Goal: Task Accomplishment & Management: Manage account settings

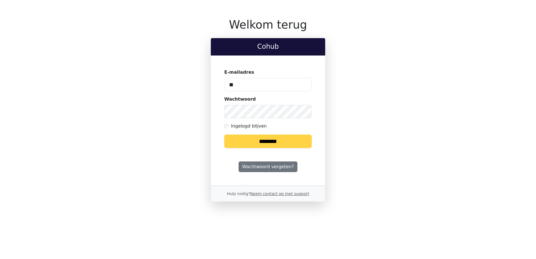
type input "*"
type input "**********"
click at [224, 135] on input "********" at bounding box center [268, 141] width 88 height 13
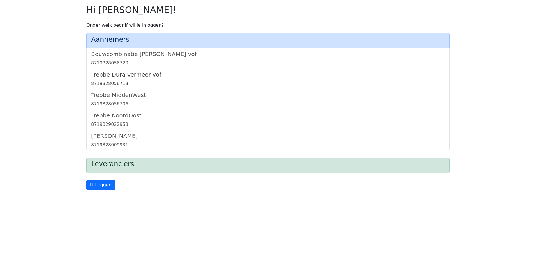
click at [134, 75] on h5 "Trebbe Dura Vermeer vof" at bounding box center [268, 74] width 354 height 7
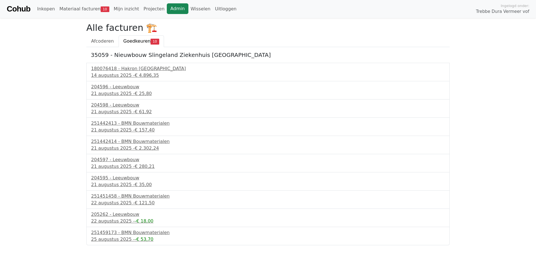
click at [170, 7] on link "Admin" at bounding box center [178, 8] width 22 height 11
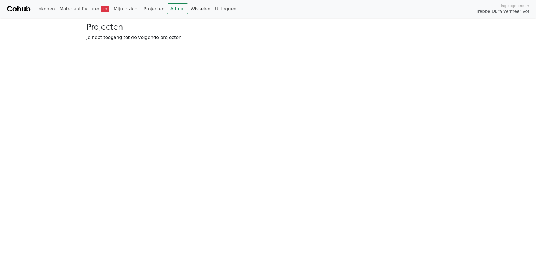
click at [192, 10] on link "Wisselen" at bounding box center [200, 8] width 24 height 11
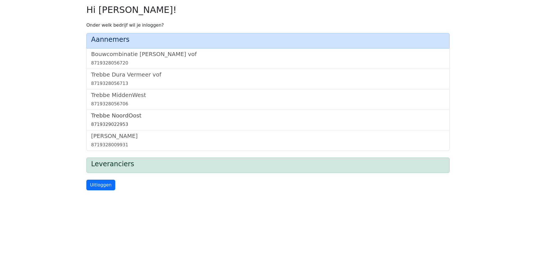
click at [123, 114] on h5 "Trebbe NoordOost" at bounding box center [268, 115] width 354 height 7
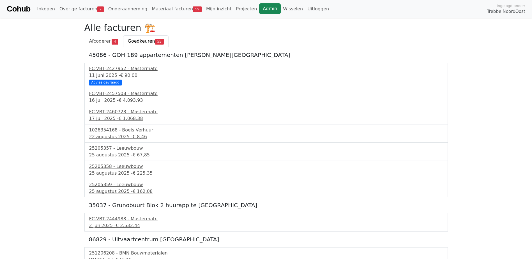
click at [259, 10] on link "Admin" at bounding box center [270, 8] width 22 height 11
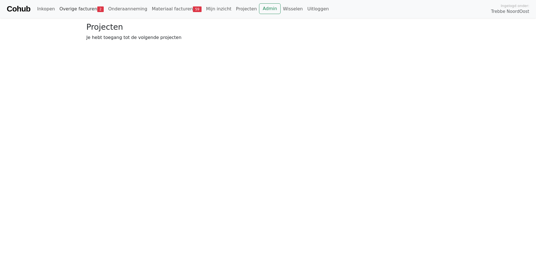
click at [75, 8] on link "Overige facturen 2" at bounding box center [81, 8] width 49 height 11
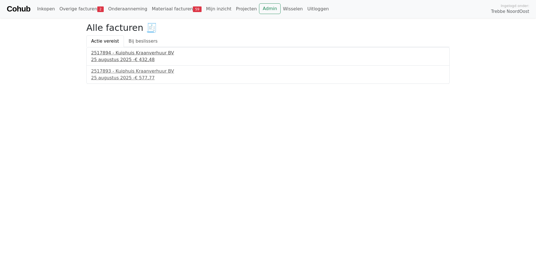
click at [111, 58] on div "[DATE] - € 432,48" at bounding box center [268, 59] width 354 height 7
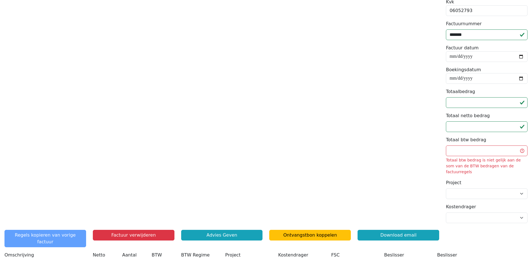
scroll to position [119, 0]
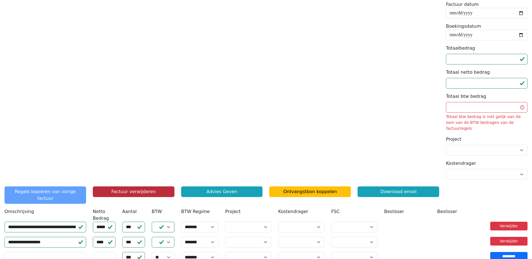
click at [121, 187] on button "Factuur verwijderen" at bounding box center [134, 192] width 82 height 11
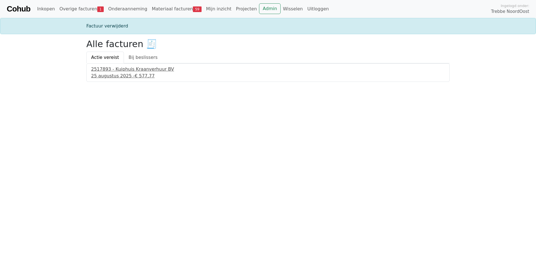
click at [137, 73] on div "25 augustus 2025 - € 577,77" at bounding box center [268, 76] width 354 height 7
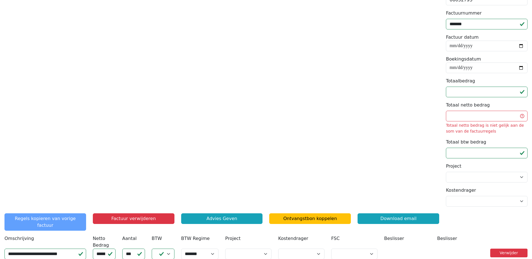
scroll to position [135, 0]
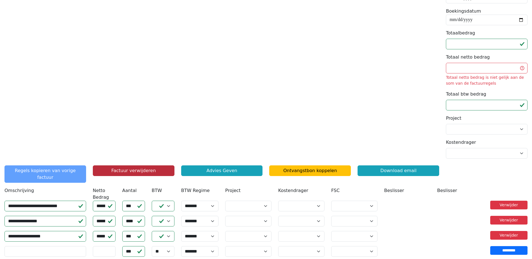
click at [122, 172] on button "Factuur verwijderen" at bounding box center [134, 170] width 82 height 11
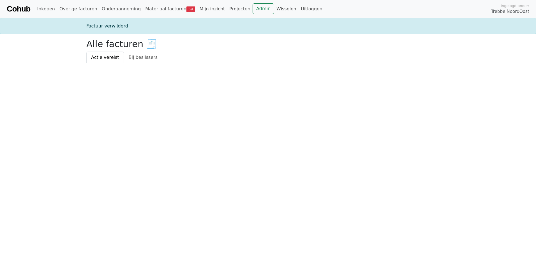
click at [274, 10] on link "Wisselen" at bounding box center [286, 8] width 24 height 11
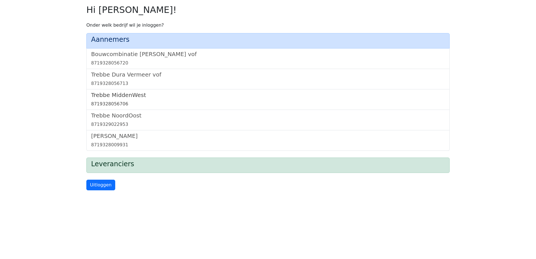
click at [121, 95] on h5 "Trebbe MiddenWest" at bounding box center [268, 95] width 354 height 7
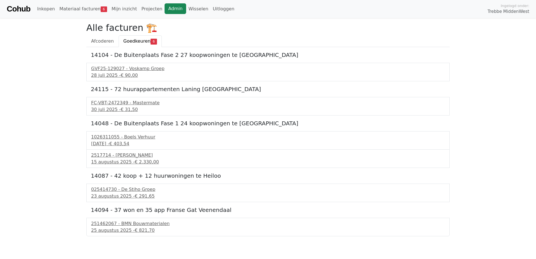
click at [165, 7] on link "Admin" at bounding box center [176, 8] width 22 height 11
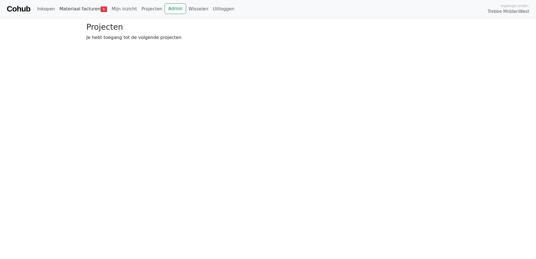
click at [76, 8] on link "Materiaal facturen 6" at bounding box center [83, 8] width 52 height 11
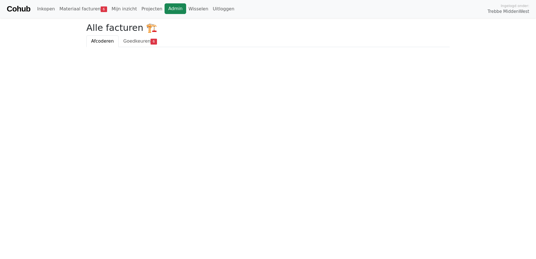
click at [165, 12] on link "Admin" at bounding box center [176, 8] width 22 height 11
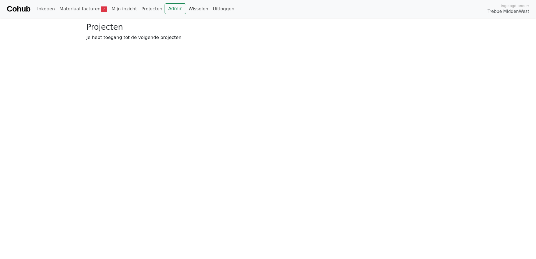
click at [186, 8] on link "Wisselen" at bounding box center [198, 8] width 24 height 11
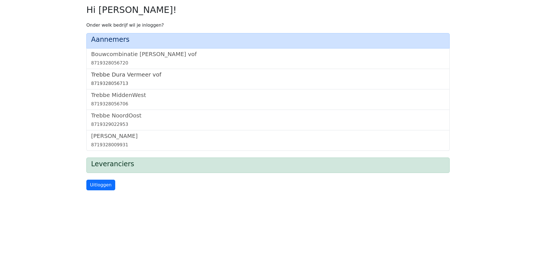
click at [130, 75] on h5 "Trebbe Dura Vermeer vof" at bounding box center [268, 74] width 354 height 7
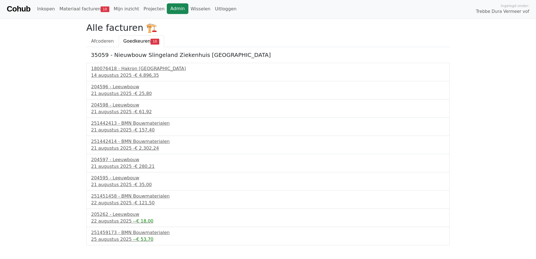
click at [167, 5] on link "Admin" at bounding box center [178, 8] width 22 height 11
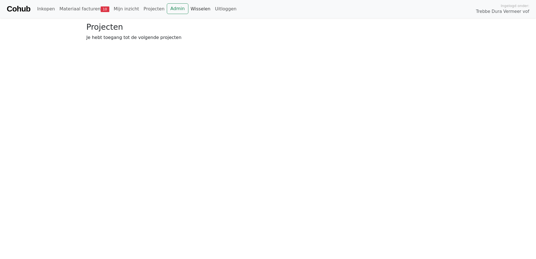
click at [188, 10] on link "Wisselen" at bounding box center [200, 8] width 24 height 11
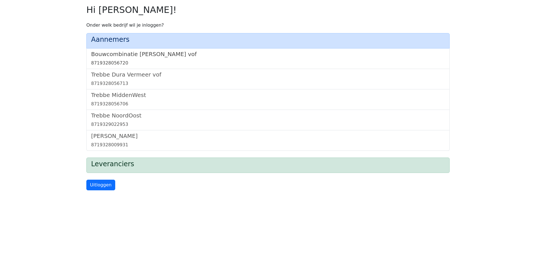
click at [148, 52] on h5 "Bouwcombinatie [PERSON_NAME] vof" at bounding box center [268, 54] width 354 height 7
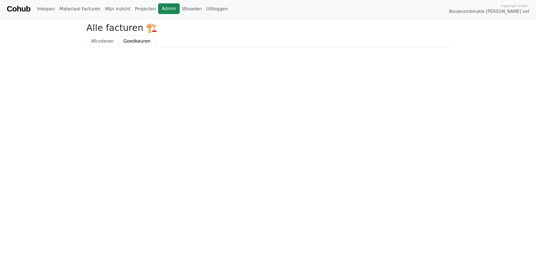
click at [158, 7] on link "Admin" at bounding box center [169, 8] width 22 height 11
click at [180, 8] on link "Wisselen" at bounding box center [192, 8] width 24 height 11
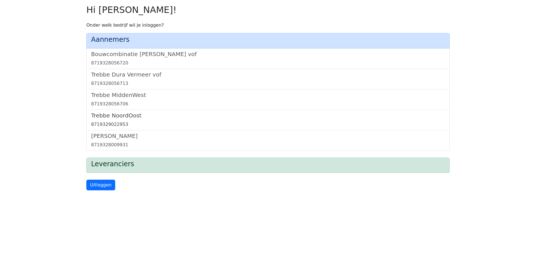
click at [119, 116] on h5 "Trebbe NoordOost" at bounding box center [268, 115] width 354 height 7
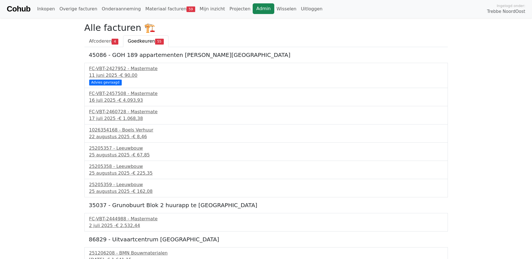
click at [253, 10] on link "Admin" at bounding box center [264, 8] width 22 height 11
